Goal: Information Seeking & Learning: Find specific fact

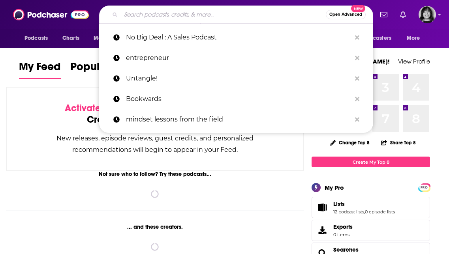
click at [235, 14] on input "Search podcasts, credits, & more..." at bounding box center [223, 14] width 205 height 13
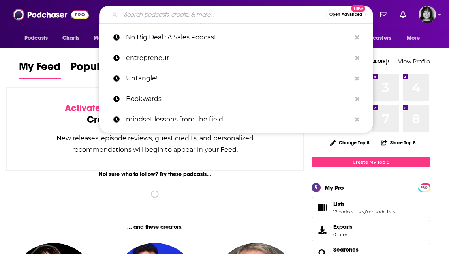
paste input "The Smart Human with [PERSON_NAME]"
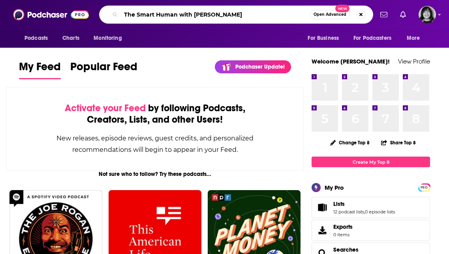
type input "The Smart Human with [PERSON_NAME]"
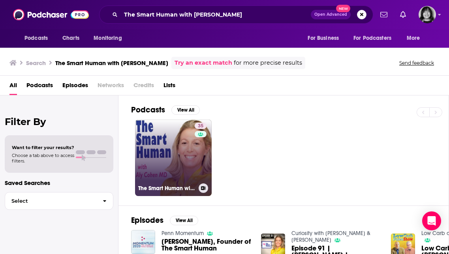
click at [173, 141] on link "35 The Smart Human with [PERSON_NAME]" at bounding box center [173, 158] width 77 height 77
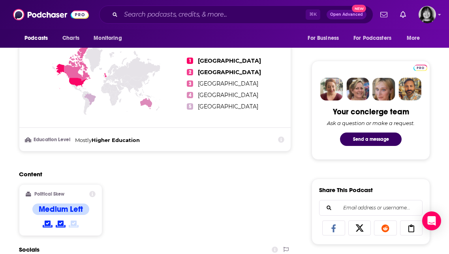
scroll to position [455, 0]
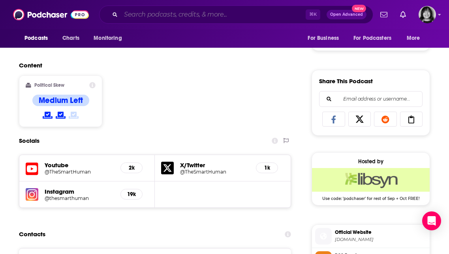
click at [224, 17] on input "Search podcasts, credits, & more..." at bounding box center [213, 14] width 185 height 13
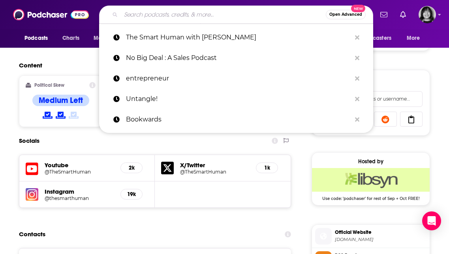
paste input "She What?"
type input "She What?"
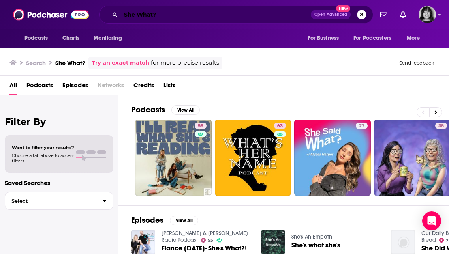
click at [125, 11] on input "She What?" at bounding box center [216, 14] width 190 height 13
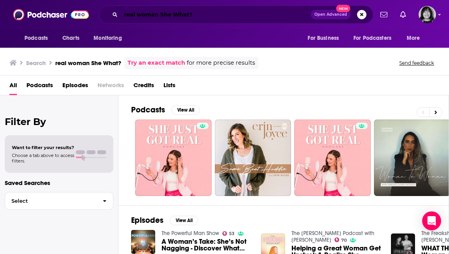
click at [137, 12] on input "real woman She What?" at bounding box center [216, 14] width 190 height 13
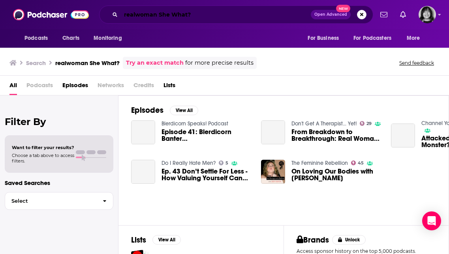
click at [172, 16] on input "realwoman She What?" at bounding box center [216, 14] width 190 height 13
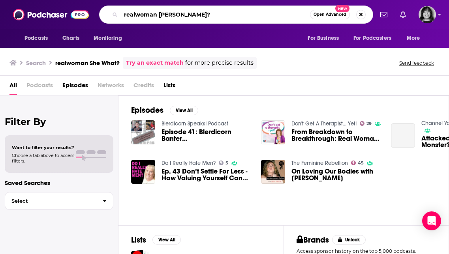
drag, startPoint x: 160, startPoint y: 13, endPoint x: 85, endPoint y: 15, distance: 75.1
click at [85, 15] on div "Podcasts Charts Monitoring realwoman [PERSON_NAME]? Open Advanced New For Busin…" at bounding box center [224, 14] width 449 height 29
type input "SheWhat?"
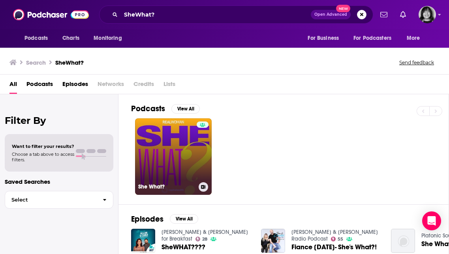
click at [161, 180] on link "She What?" at bounding box center [173, 156] width 77 height 77
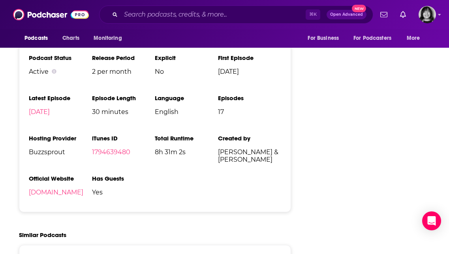
scroll to position [876, 0]
